Goal: Task Accomplishment & Management: Manage account settings

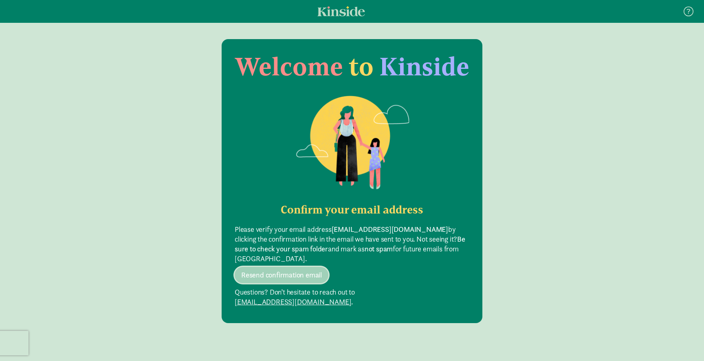
click at [302, 276] on span "Resend confirmation email" at bounding box center [281, 275] width 81 height 10
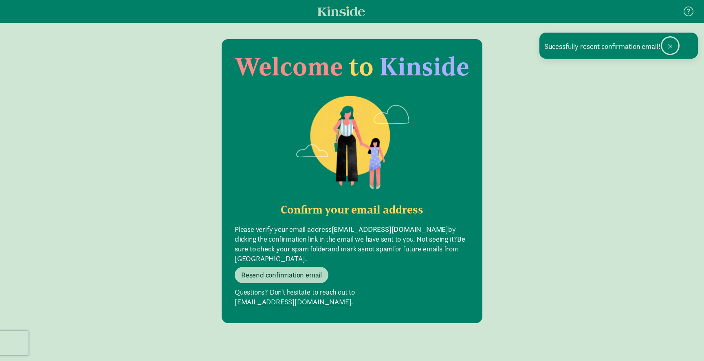
click at [670, 46] on span at bounding box center [669, 46] width 5 height 7
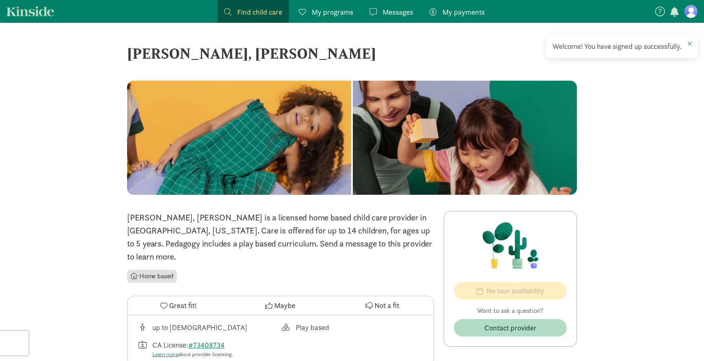
click at [422, 248] on p "[PERSON_NAME], [PERSON_NAME] is a licensed home based child care provider in [G…" at bounding box center [280, 237] width 307 height 52
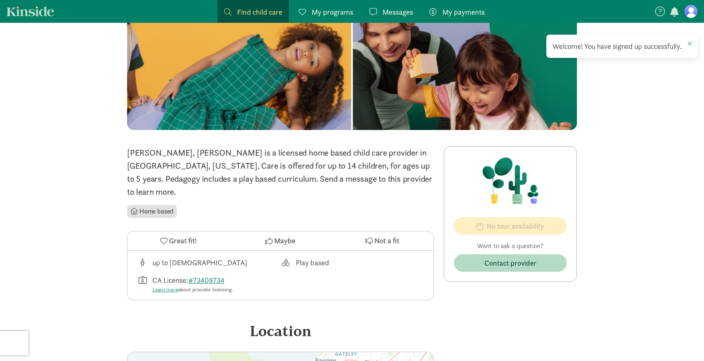
scroll to position [65, 0]
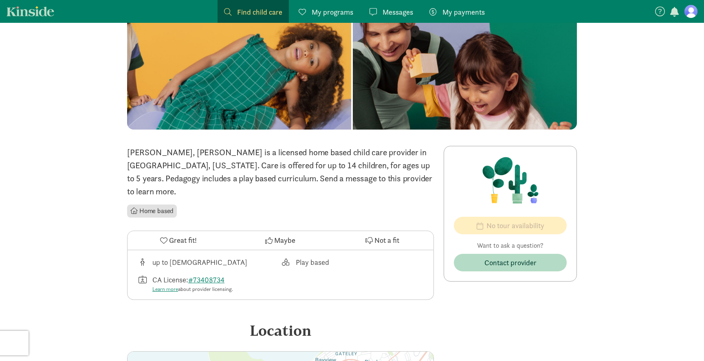
click at [688, 14] on figure at bounding box center [690, 11] width 13 height 13
